Goal: Task Accomplishment & Management: Manage account settings

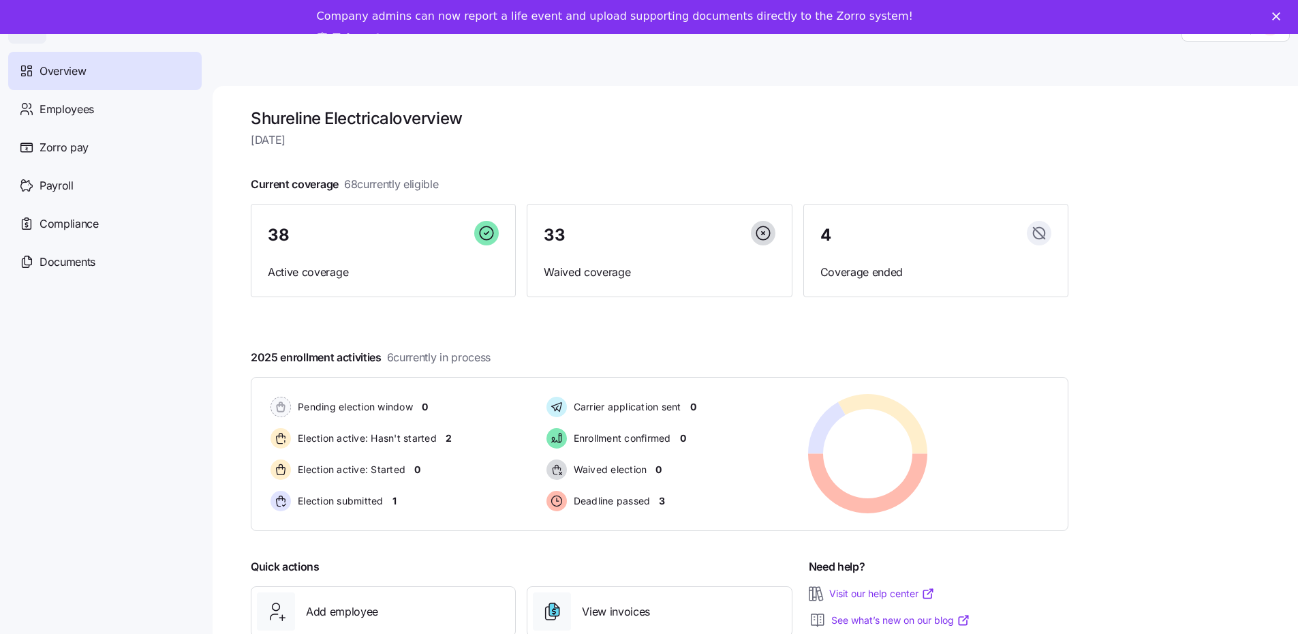
click at [1286, 11] on div "Company admins can now report a life event and upload supporting documents dire…" at bounding box center [649, 27] width 1298 height 45
click at [1281, 13] on icon "Close" at bounding box center [1277, 16] width 8 height 8
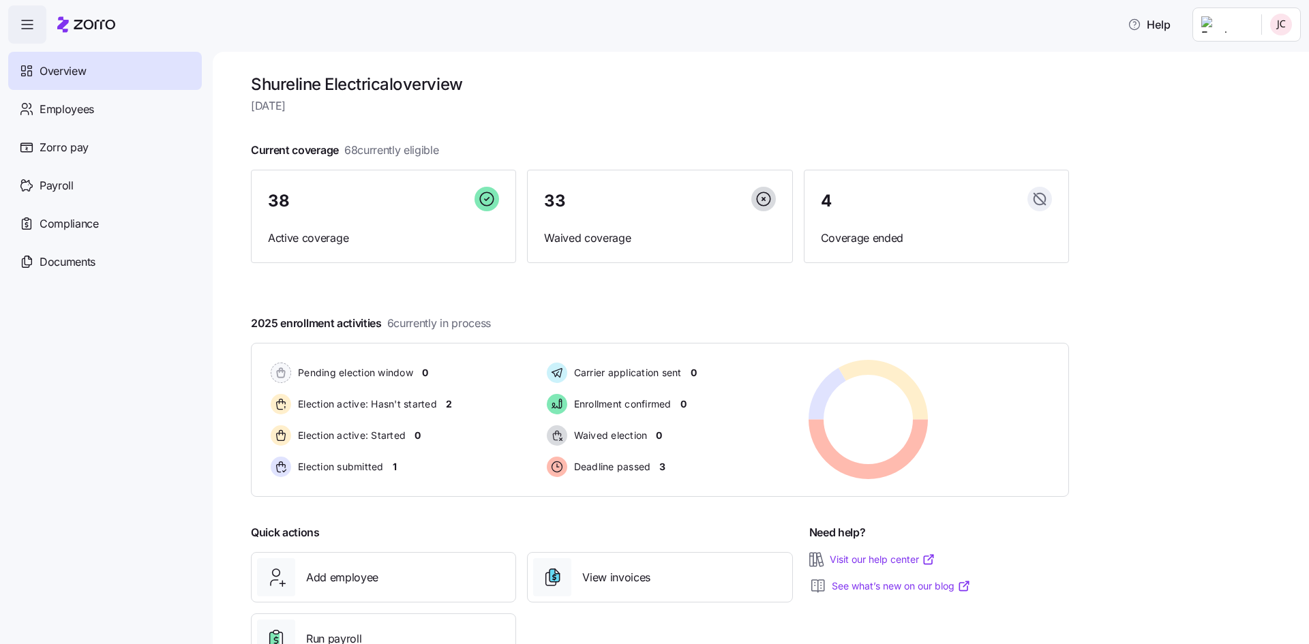
click at [1260, 25] on html "Help Overview Employees Zorro pay Payroll Compliance Documents Shureline Electr…" at bounding box center [654, 318] width 1309 height 636
click at [1249, 110] on div "Company setup" at bounding box center [1245, 116] width 90 height 15
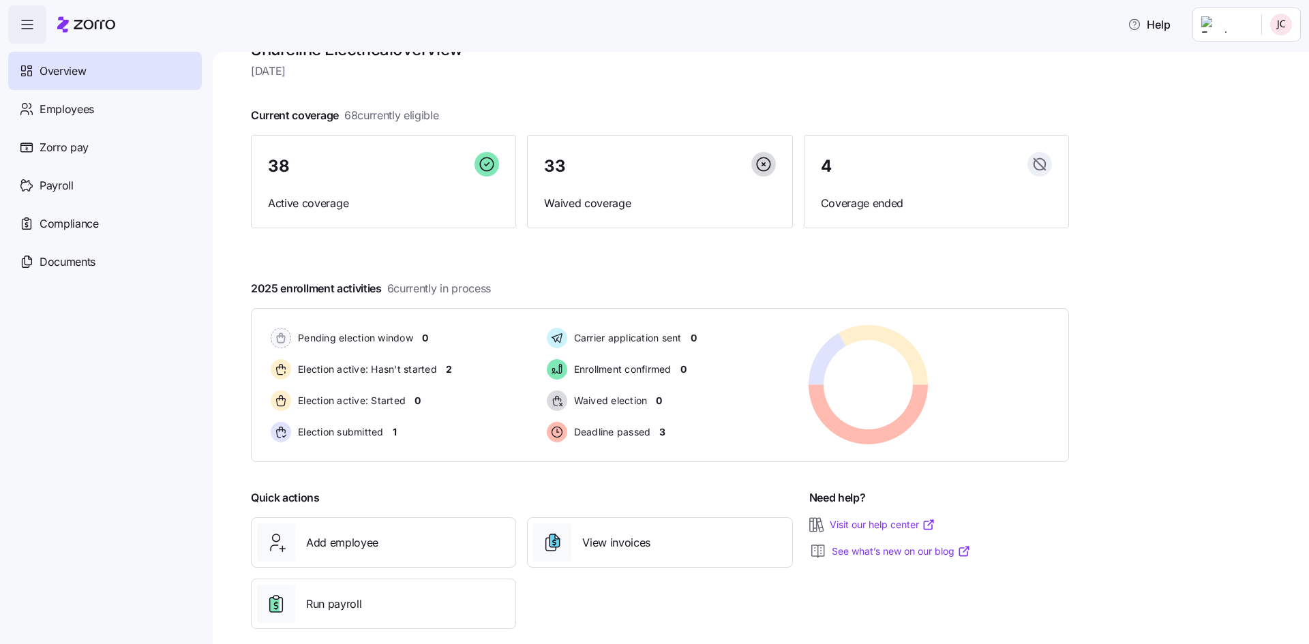
scroll to position [52, 0]
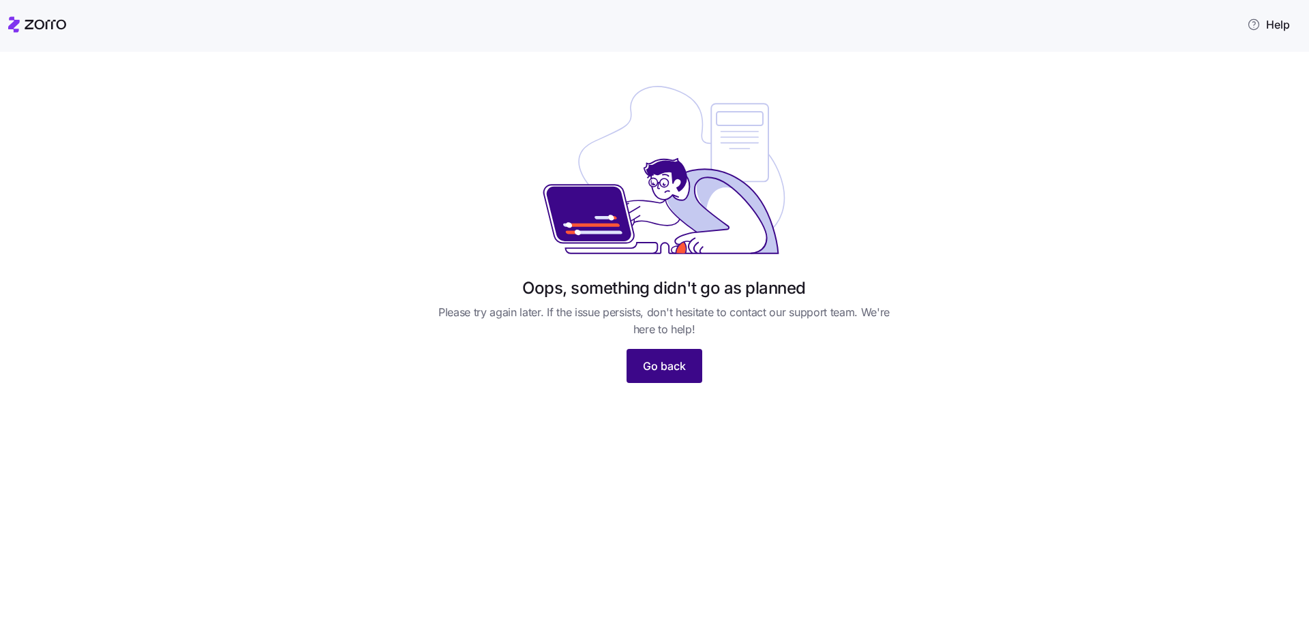
click at [682, 369] on span "Go back" at bounding box center [664, 366] width 43 height 16
